Goal: Transaction & Acquisition: Register for event/course

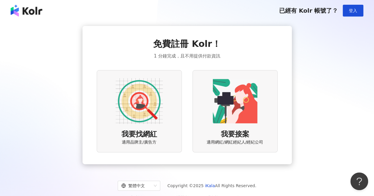
click at [155, 120] on img at bounding box center [138, 101] width 47 height 47
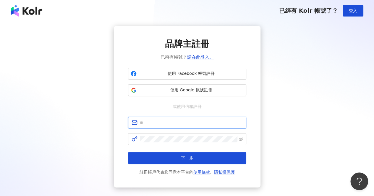
click at [172, 125] on input "text" at bounding box center [191, 123] width 103 height 6
type input "**********"
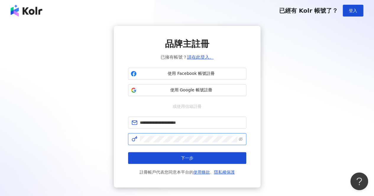
click at [128, 152] on button "下一步" at bounding box center [187, 158] width 118 height 12
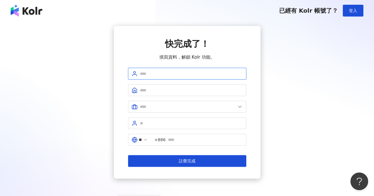
click at [208, 74] on input "text" at bounding box center [191, 74] width 103 height 6
type input "***"
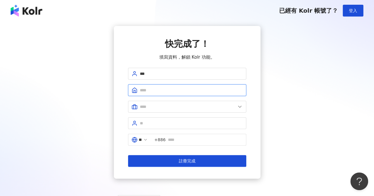
click at [155, 89] on input "text" at bounding box center [191, 90] width 103 height 6
type input "**"
click at [239, 107] on icon at bounding box center [240, 107] width 6 height 6
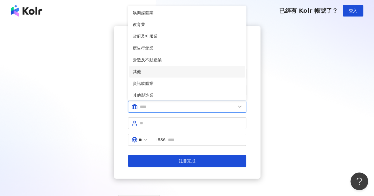
scroll to position [120, 0]
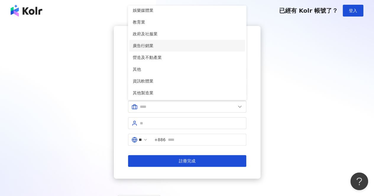
click at [153, 46] on span "廣告行銷業" at bounding box center [187, 46] width 109 height 6
type input "*****"
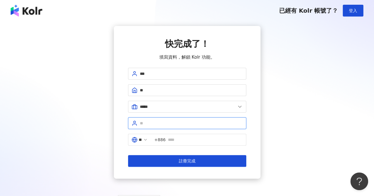
click at [141, 122] on input "text" at bounding box center [191, 123] width 103 height 6
type input "*"
type input "**"
click at [191, 138] on input "text" at bounding box center [205, 140] width 75 height 6
type input "**********"
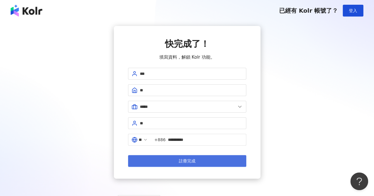
click at [206, 161] on button "註冊完成" at bounding box center [187, 161] width 118 height 12
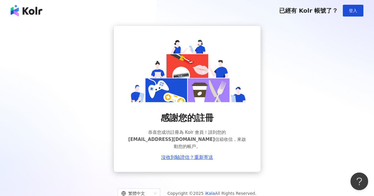
click at [109, 60] on div "感謝您的註冊 恭喜您成功註冊為 Kolr 會員！請到您的 zoe.hsieh@hallway-pr.com 信箱收信，來啟動您的帳戶。 沒收到驗證信？重新寄送" at bounding box center [186, 99] width 359 height 146
click at [173, 155] on link "沒收到驗證信？重新寄送" at bounding box center [187, 157] width 52 height 5
click at [288, 84] on div "感謝您的註冊 恭喜您成功註冊為 Kolr 會員！請到您的 zoe.hsieh@hallway-pr.com 信箱收信，來啟動您的帳戶。 沒收到驗證信？重新寄送" at bounding box center [186, 99] width 359 height 146
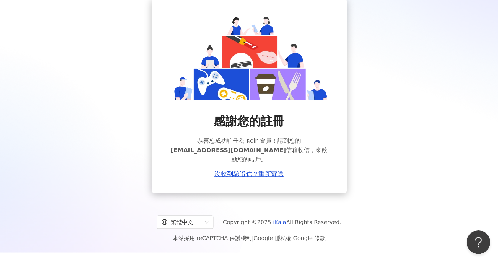
scroll to position [27, 0]
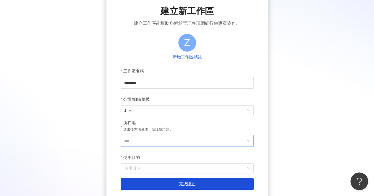
scroll to position [83, 0]
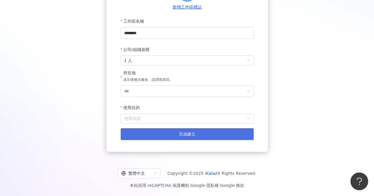
click at [201, 136] on button "完成建立" at bounding box center [186, 134] width 133 height 12
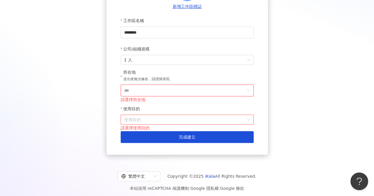
click at [238, 90] on input "***" at bounding box center [184, 90] width 121 height 11
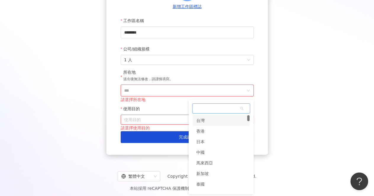
click at [203, 122] on div "台灣" at bounding box center [200, 120] width 8 height 11
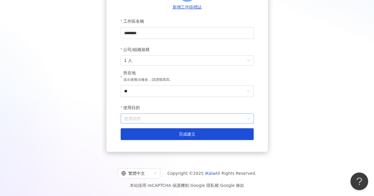
click at [191, 117] on input "使用目的" at bounding box center [187, 118] width 126 height 9
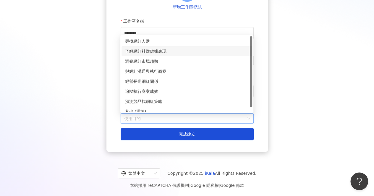
click at [139, 50] on div "了解網紅社群數據表現" at bounding box center [186, 51] width 123 height 6
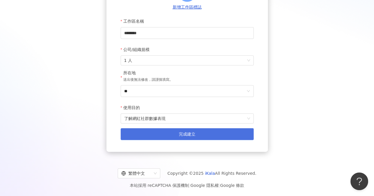
click at [185, 136] on span "完成建立" at bounding box center [187, 134] width 17 height 5
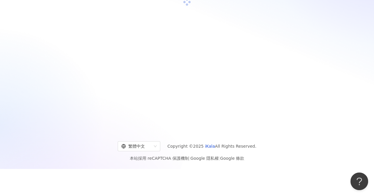
scroll to position [27, 0]
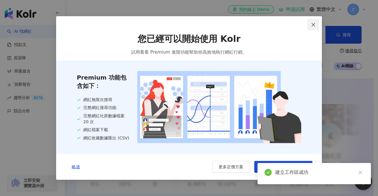
click at [312, 24] on icon "close" at bounding box center [313, 24] width 5 height 5
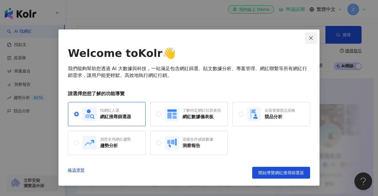
click at [309, 38] on icon "close" at bounding box center [311, 38] width 5 height 5
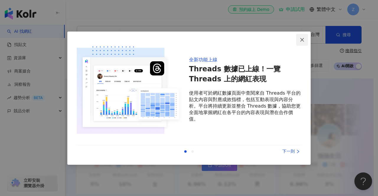
click at [300, 41] on icon "close" at bounding box center [302, 40] width 5 height 5
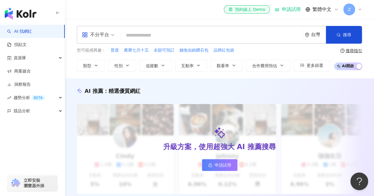
click at [216, 37] on input "search" at bounding box center [211, 35] width 177 height 11
type input "*"
drag, startPoint x: 0, startPoint y: 60, endPoint x: 132, endPoint y: 35, distance: 134.6
click at [132, 35] on input "search" at bounding box center [211, 35] width 177 height 11
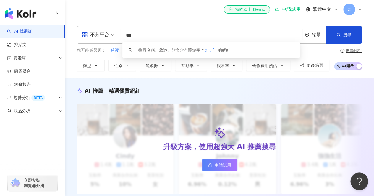
type input "*"
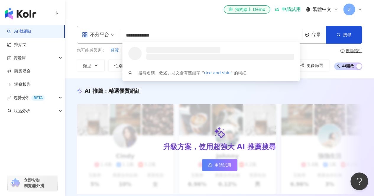
type input "**********"
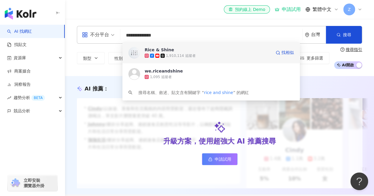
click at [136, 59] on div "Rice & Shine 1,910,114 追蹤者 找相似" at bounding box center [210, 52] width 177 height 21
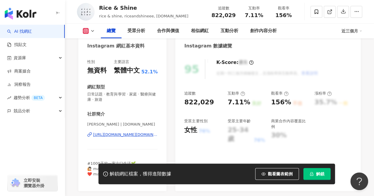
click at [325, 112] on div "追蹤數 822,029 互動率 7.11% 良好 觀看率 156% 不佳 漲粉率 35.7% 一般 受眾主要性別 女性 76% 受眾主要年齡 25-34 歲 …" at bounding box center [267, 117] width 167 height 53
click at [330, 102] on div "35.7%" at bounding box center [325, 102] width 22 height 9
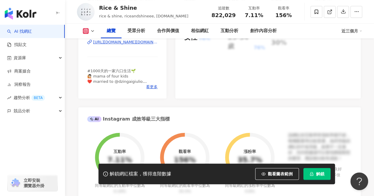
scroll to position [59, 0]
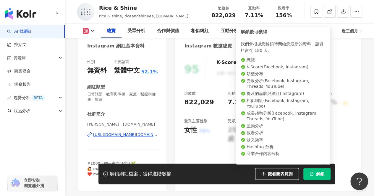
click at [311, 175] on icon "lock" at bounding box center [311, 174] width 4 height 4
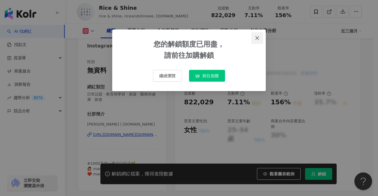
click at [257, 38] on icon "close" at bounding box center [257, 38] width 4 height 4
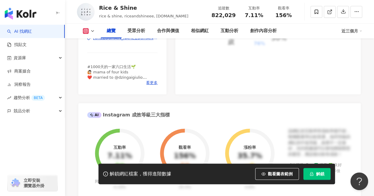
scroll to position [118, 0]
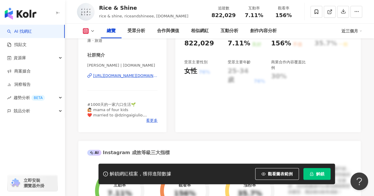
drag, startPoint x: 366, startPoint y: 0, endPoint x: 75, endPoint y: 133, distance: 320.1
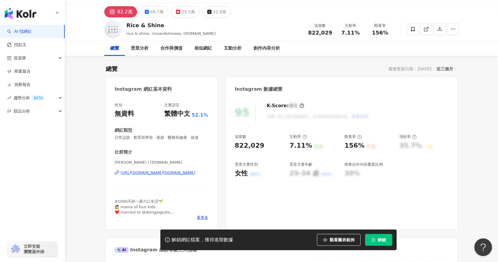
scroll to position [0, 0]
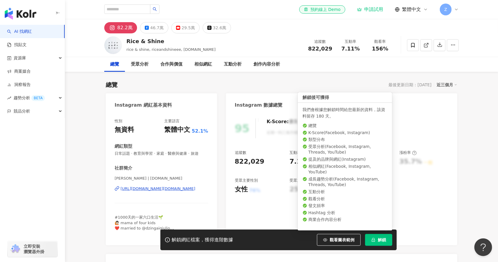
click at [373, 192] on span "解鎖" at bounding box center [382, 239] width 8 height 5
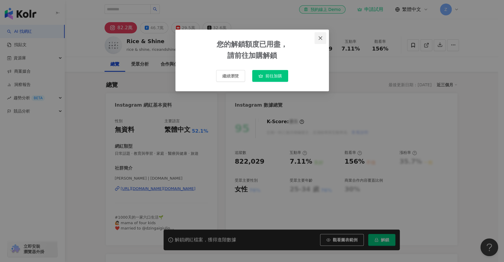
click at [318, 38] on icon "close" at bounding box center [320, 38] width 5 height 5
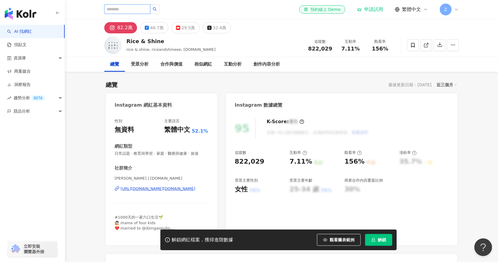
click at [133, 10] on input "search" at bounding box center [127, 8] width 46 height 9
click at [283, 65] on div "創作內容分析" at bounding box center [266, 64] width 38 height 15
click at [144, 8] on input "search" at bounding box center [127, 8] width 46 height 9
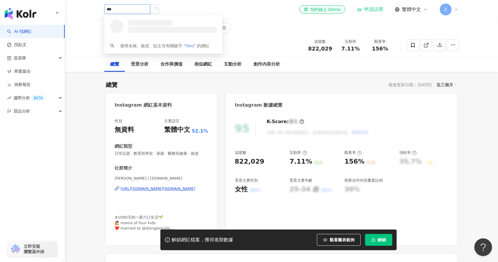
type input "****"
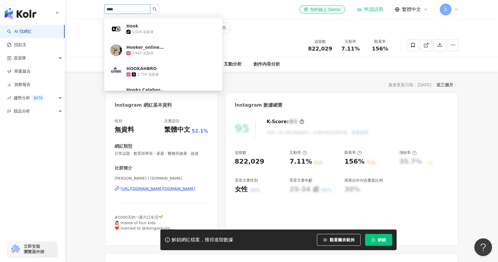
scroll to position [79, 0]
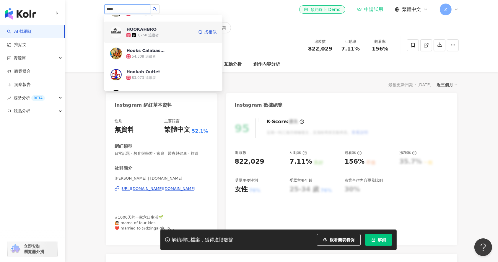
click at [149, 34] on div "1,750 追蹤者" at bounding box center [148, 35] width 22 height 5
